Goal: Navigation & Orientation: Find specific page/section

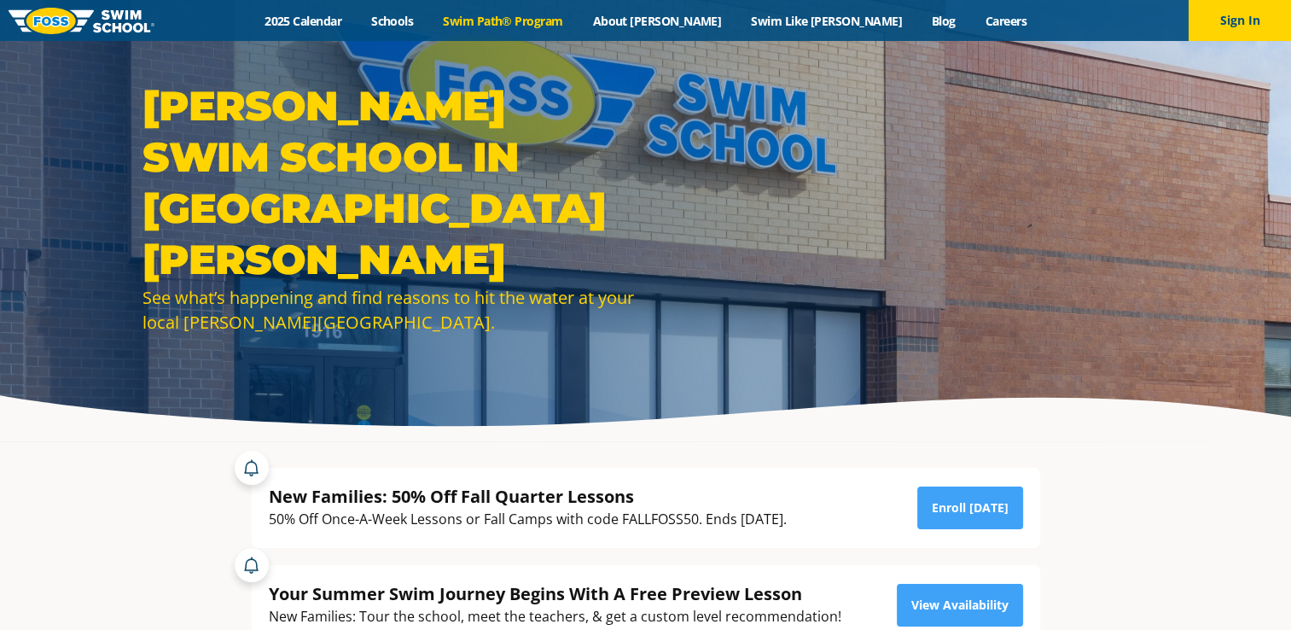
click at [568, 26] on link "Swim Path® Program" at bounding box center [502, 21] width 149 height 16
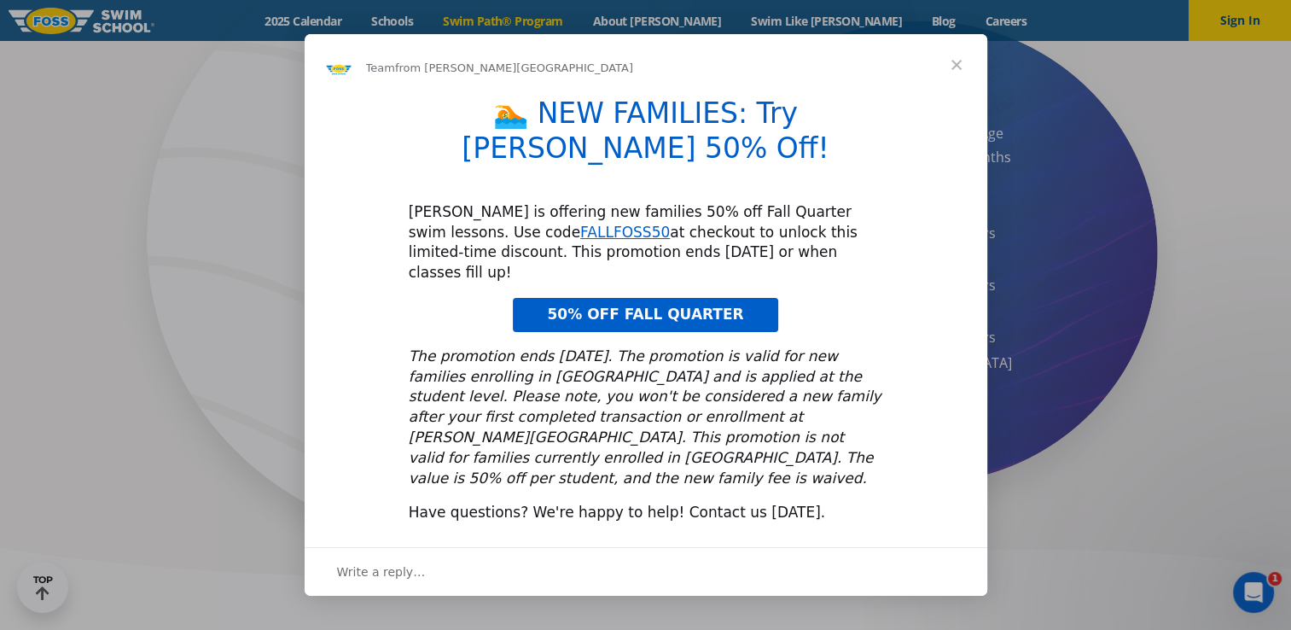
click at [956, 96] on span "Close" at bounding box center [956, 64] width 61 height 61
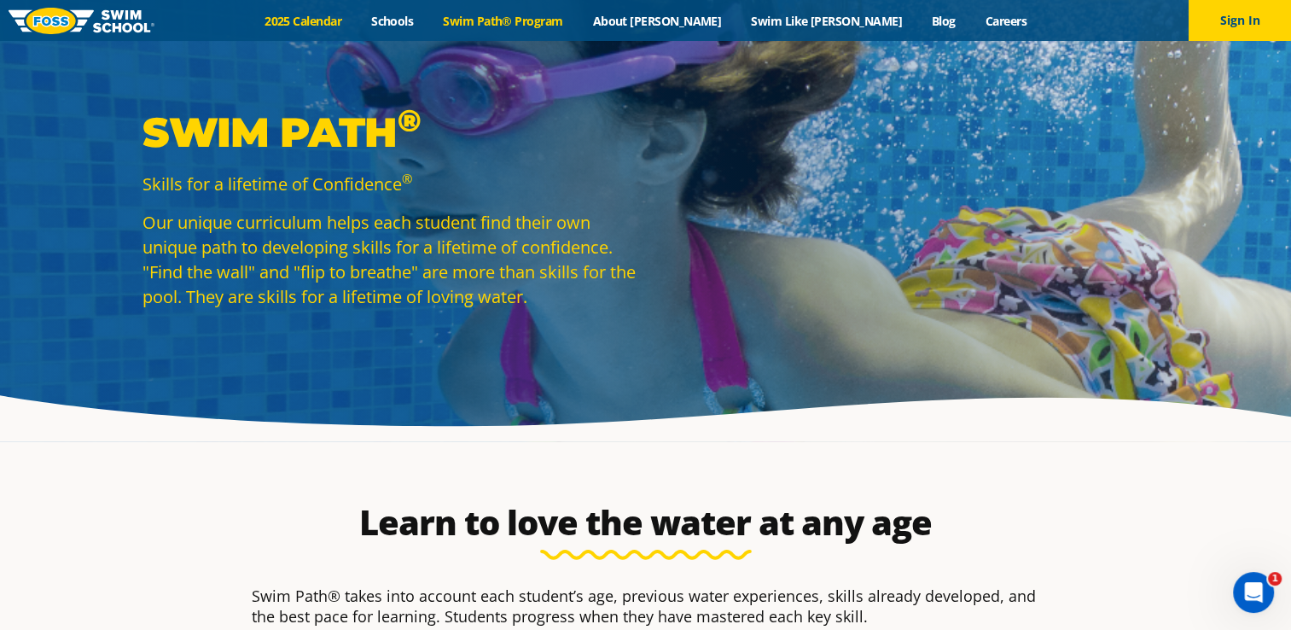
click at [357, 19] on link "2025 Calendar" at bounding box center [303, 21] width 107 height 16
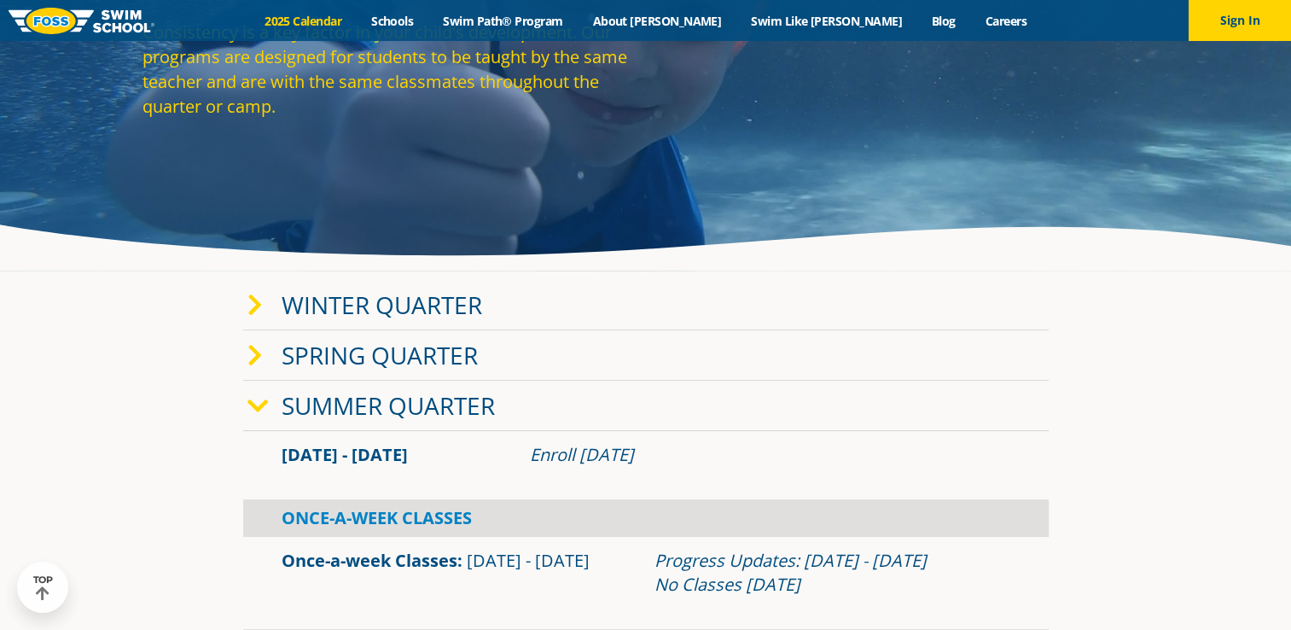
scroll to position [171, 0]
click at [485, 308] on div "Winter Quarter" at bounding box center [646, 305] width 806 height 50
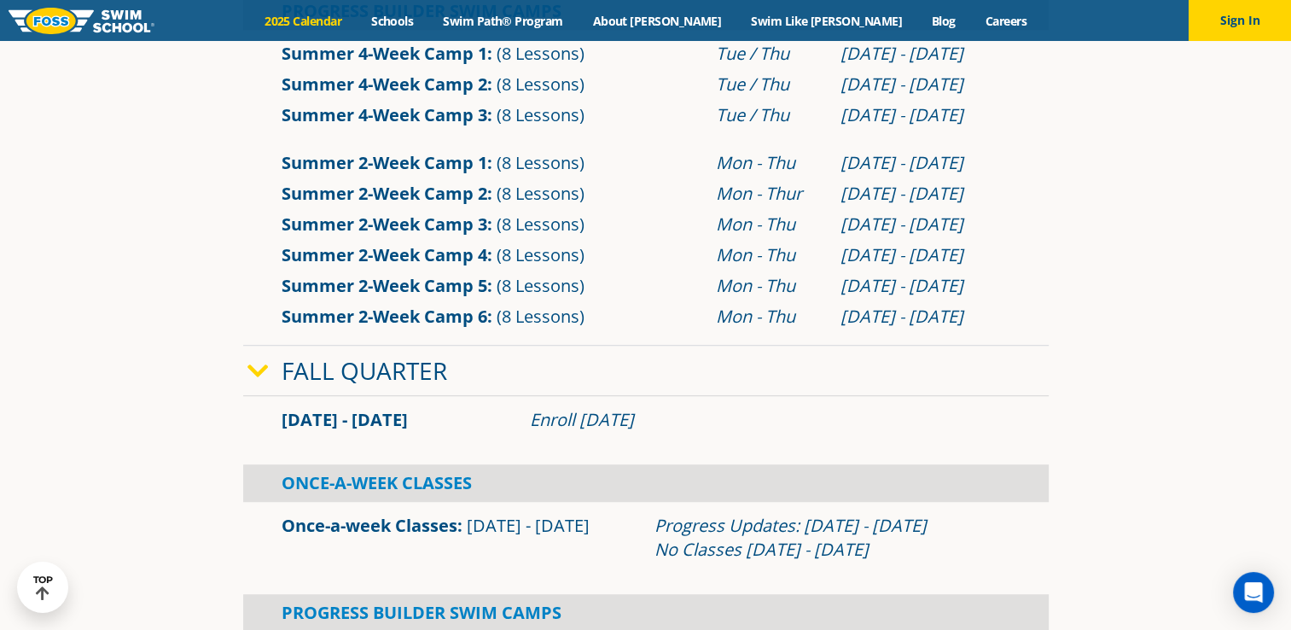
scroll to position [1195, 0]
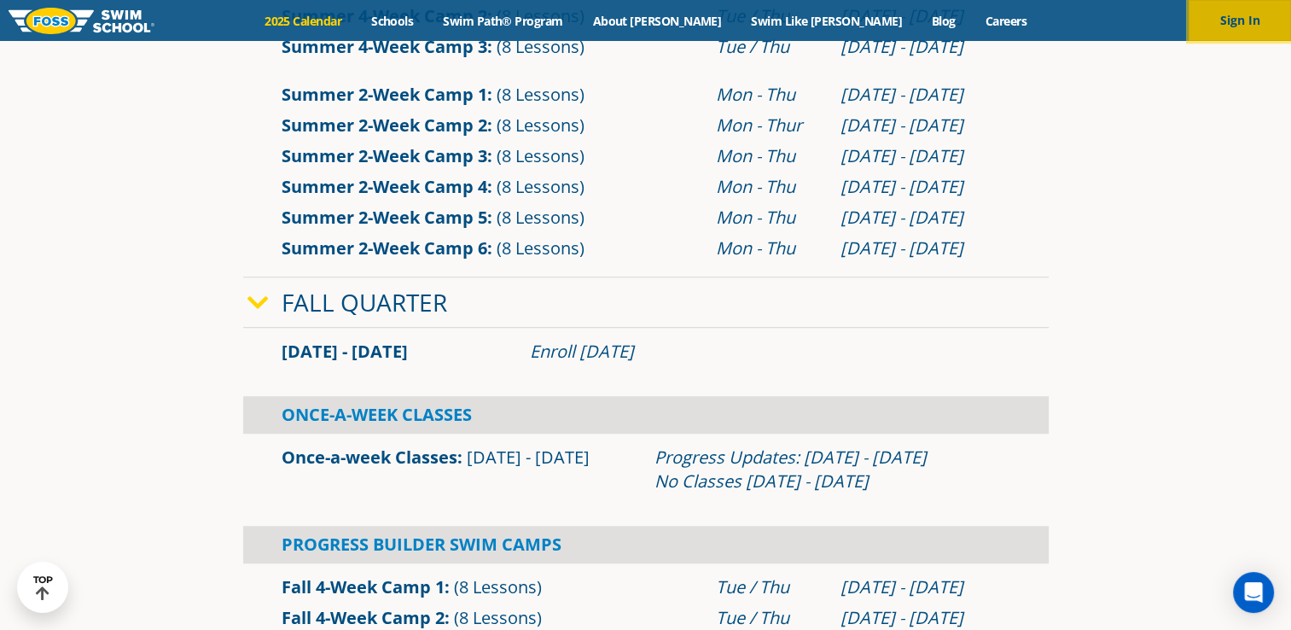
click at [1221, 23] on button "Sign In" at bounding box center [1240, 20] width 102 height 41
